Goal: Find specific page/section: Find specific page/section

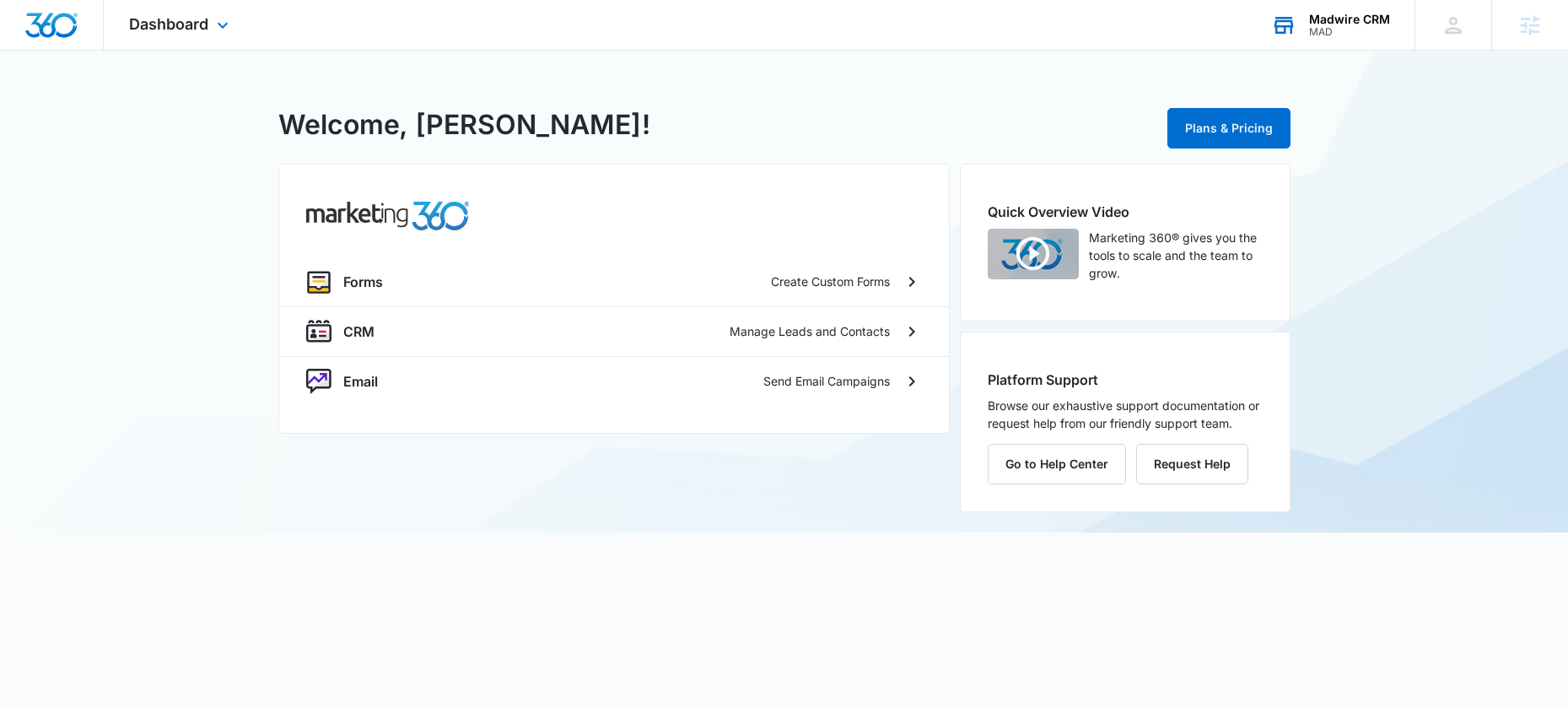
click at [1340, 22] on div "Madwire CRM" at bounding box center [1349, 19] width 81 height 13
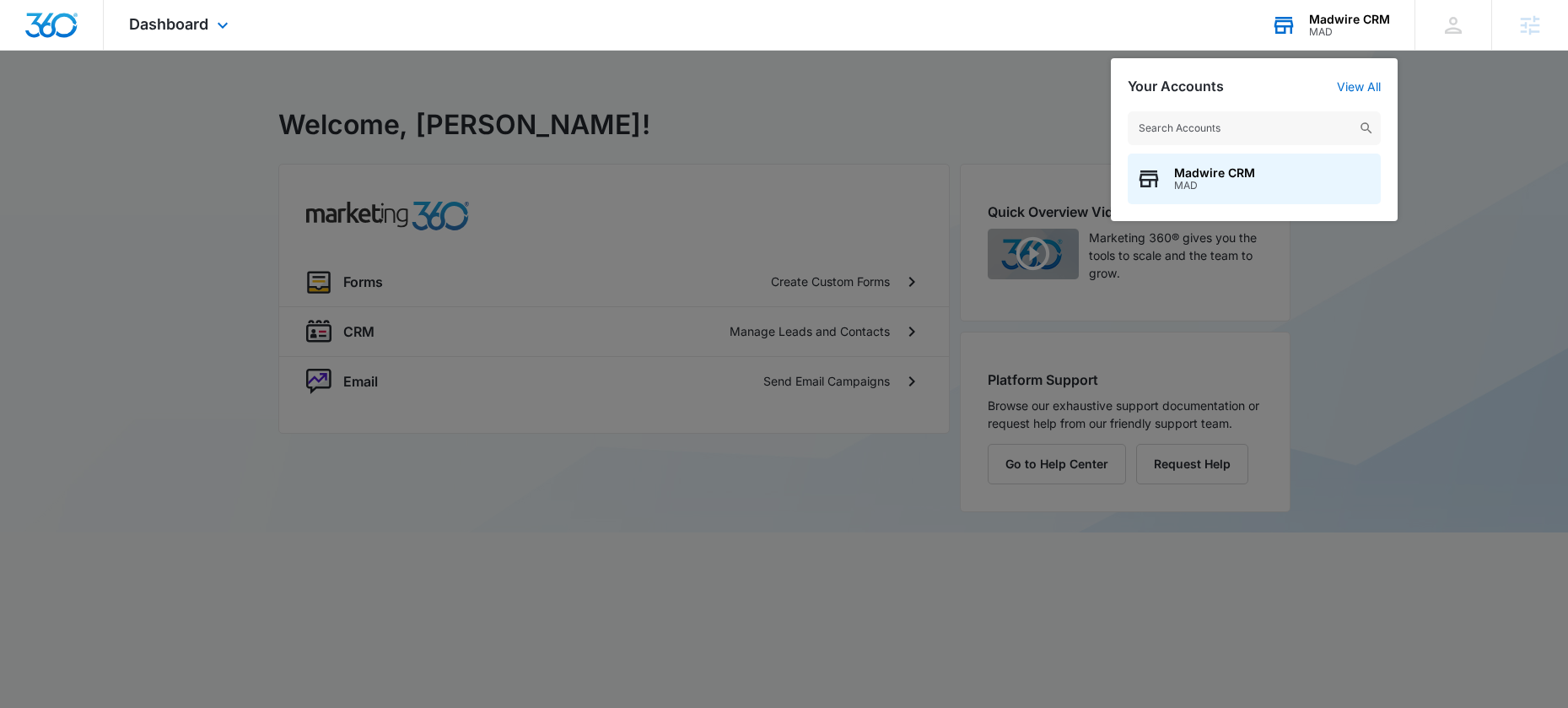
click at [1187, 137] on input "text" at bounding box center [1254, 128] width 253 height 34
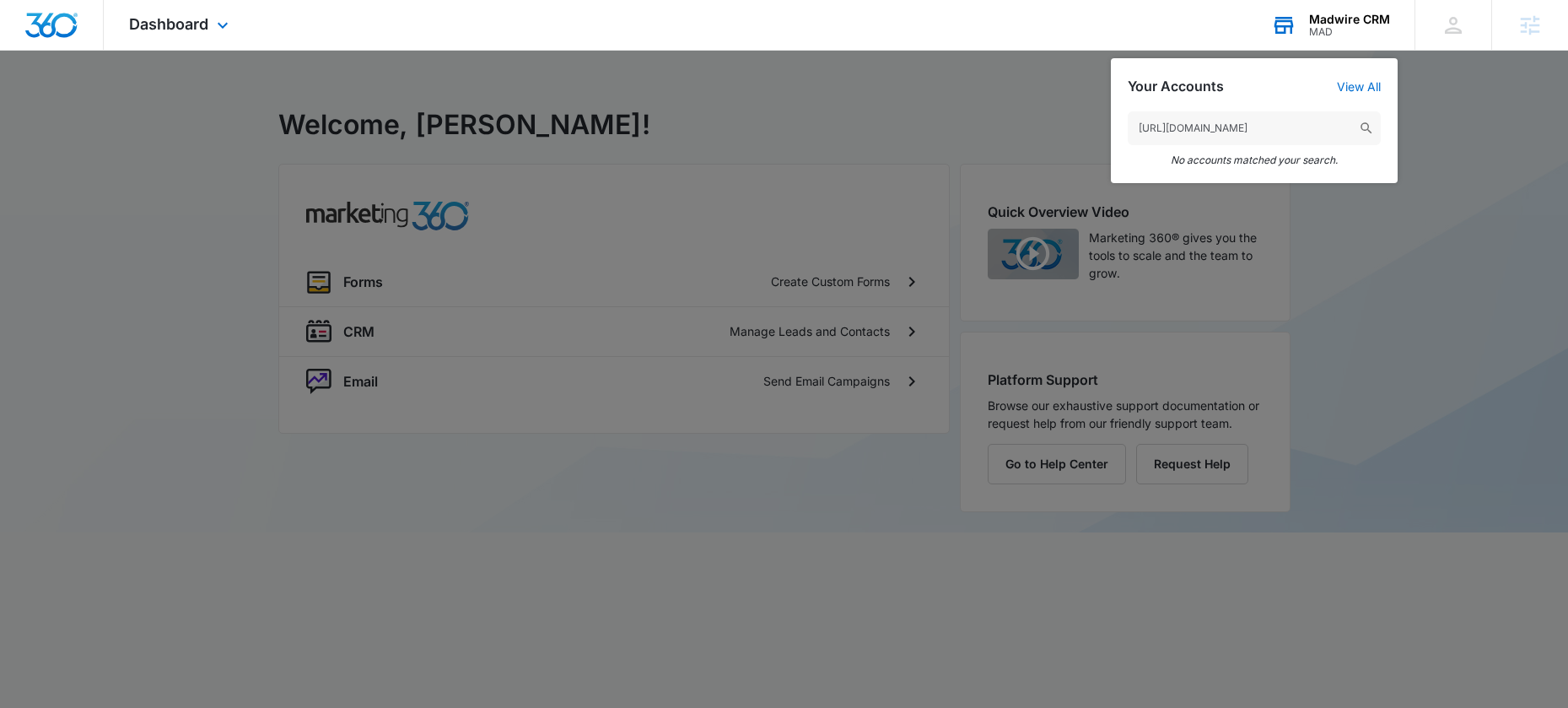
type input "[URL][DOMAIN_NAME]"
type textarea "://"
drag, startPoint x: 1176, startPoint y: 128, endPoint x: 858, endPoint y: 105, distance: 318.8
click at [860, 50] on nav "Dashboard Apps Forms CRM Email Settings Madwire CRM MAD Your Accounts View All …" at bounding box center [784, 25] width 1568 height 50
type input "[DOMAIN_NAME]"
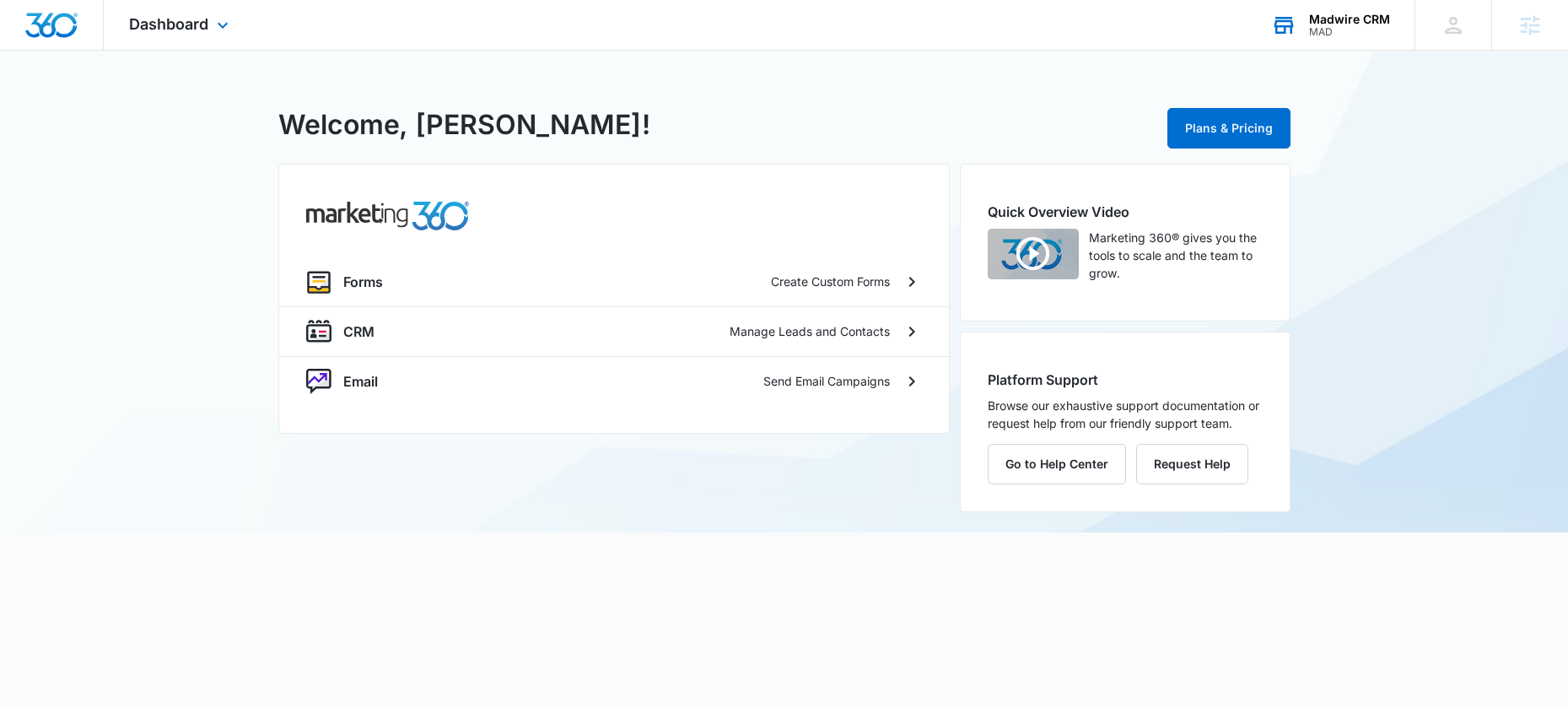
click at [1315, 20] on div "Madwire CRM" at bounding box center [1349, 19] width 81 height 13
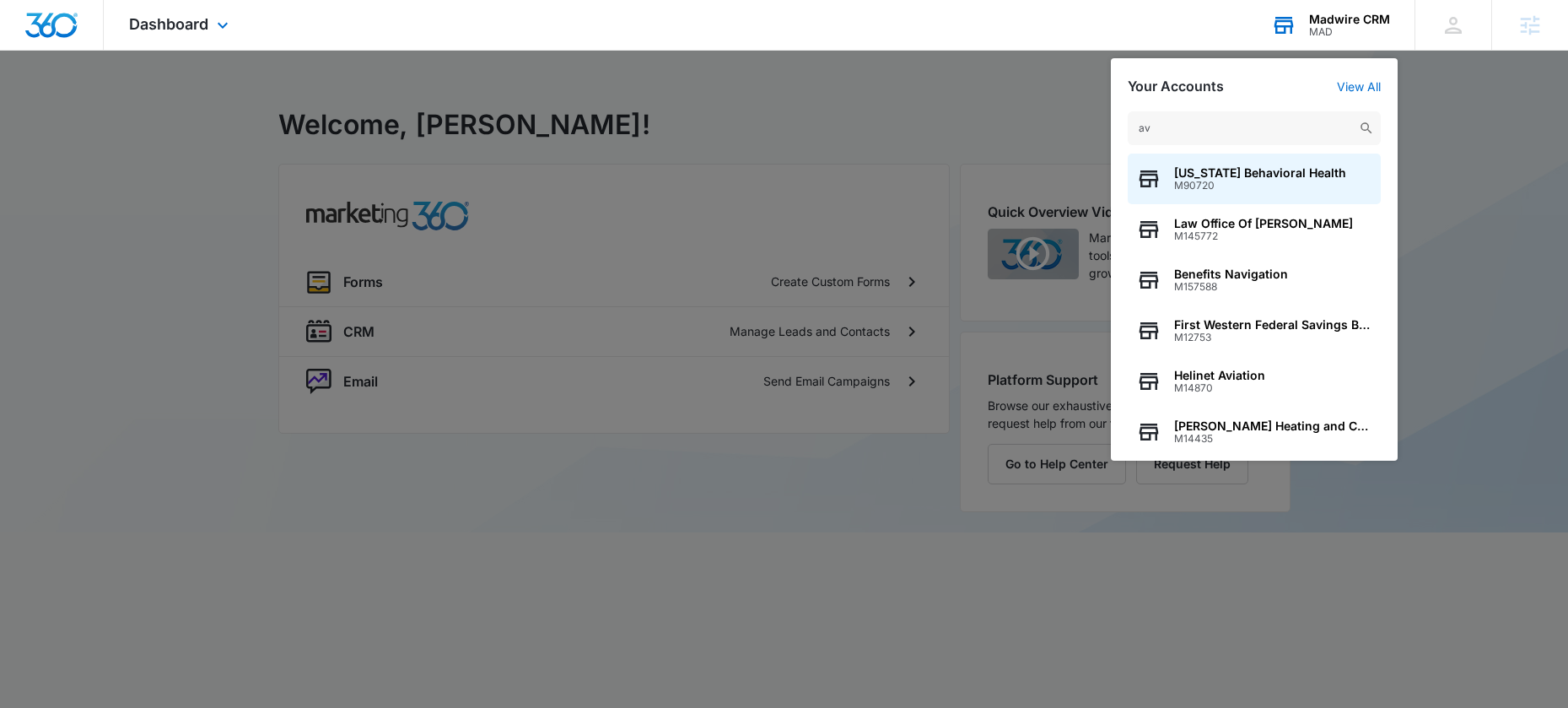
type input "a"
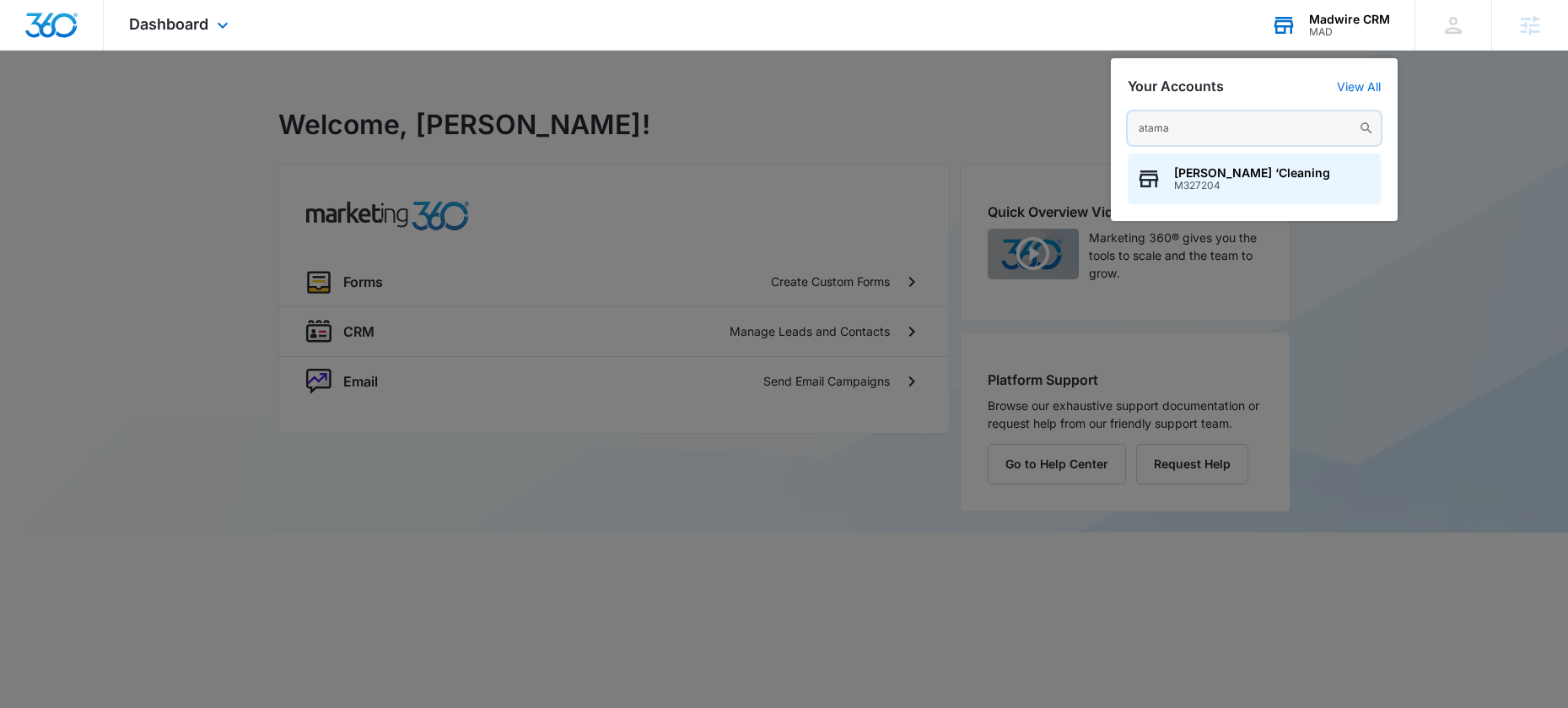
type input "atamam"
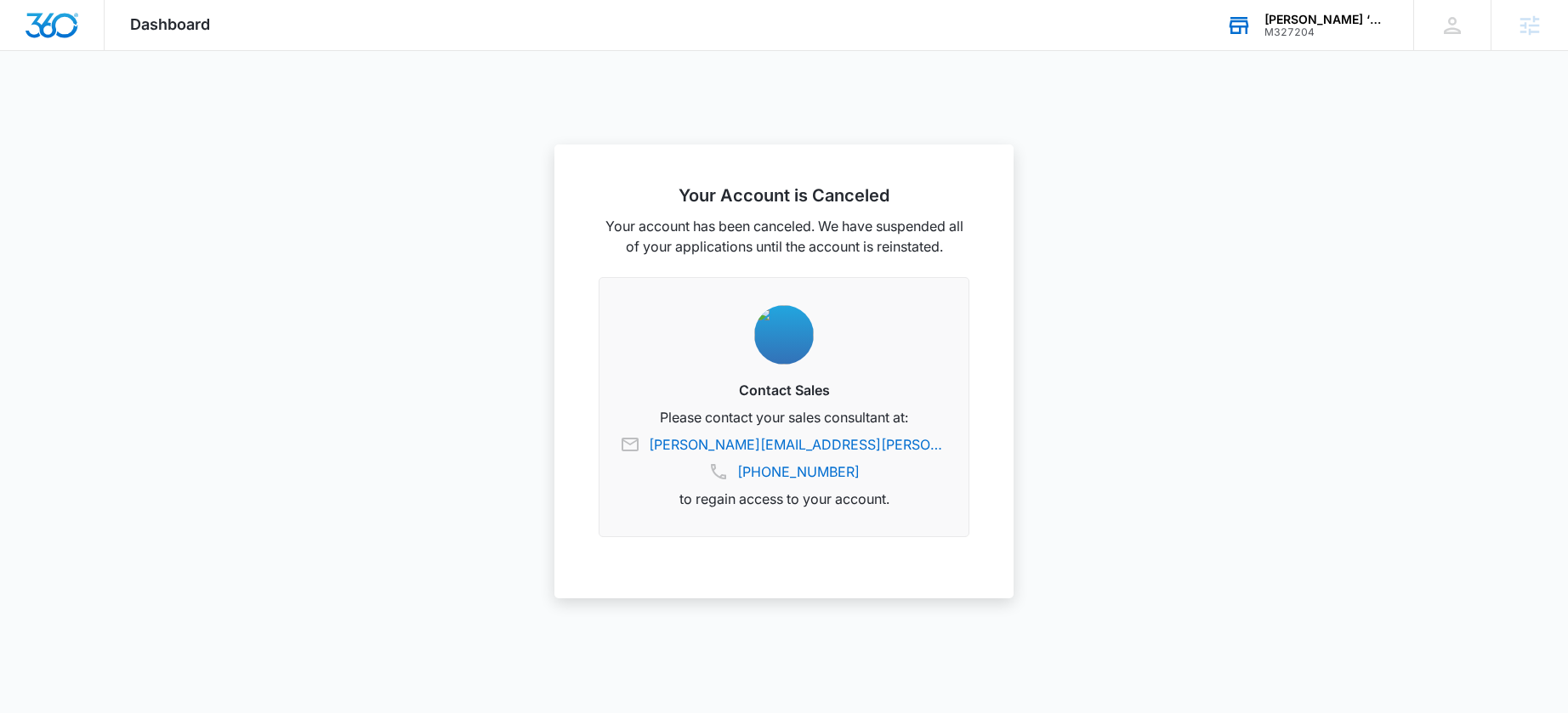
drag, startPoint x: 1290, startPoint y: 28, endPoint x: 1295, endPoint y: 37, distance: 10.3
click at [1290, 28] on div "M327204" at bounding box center [1326, 32] width 125 height 12
type input "atama"
